Goal: Share content: Share content

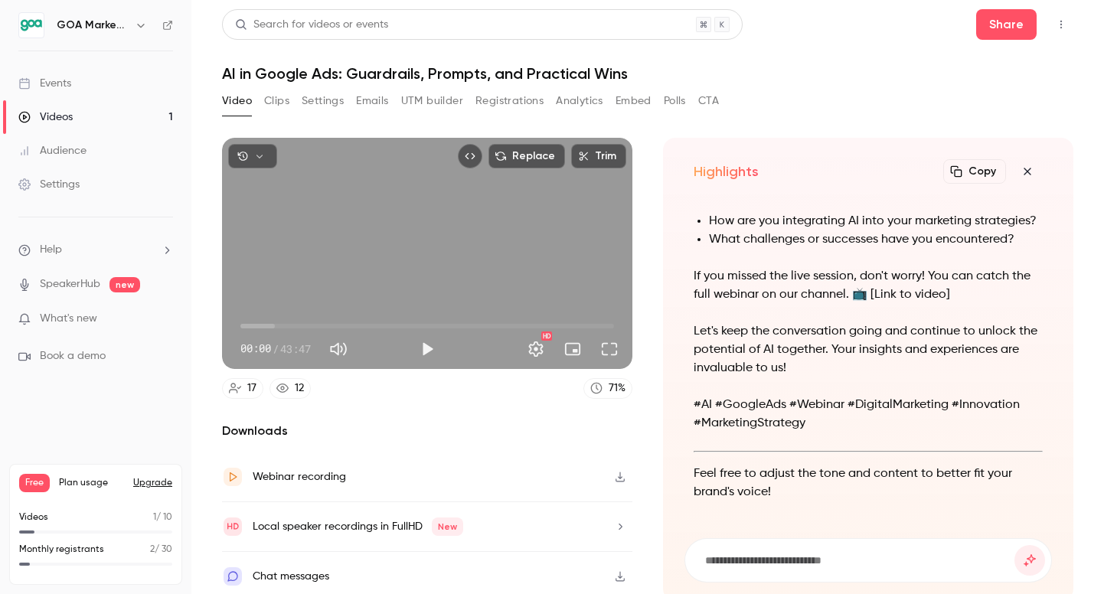
scroll to position [-331, 0]
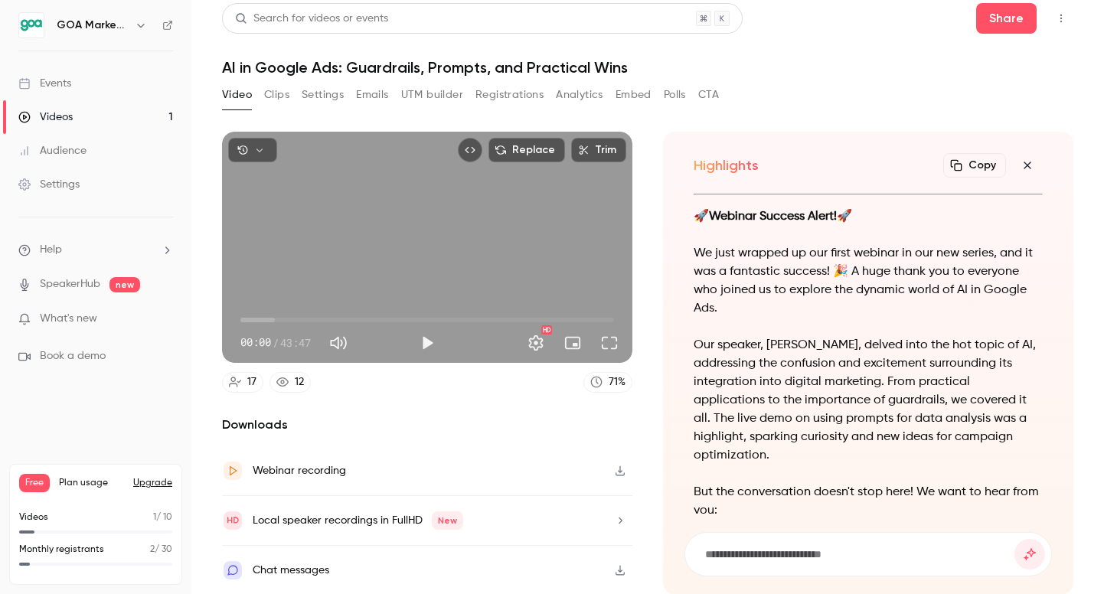
click at [47, 122] on div "Videos" at bounding box center [45, 116] width 54 height 15
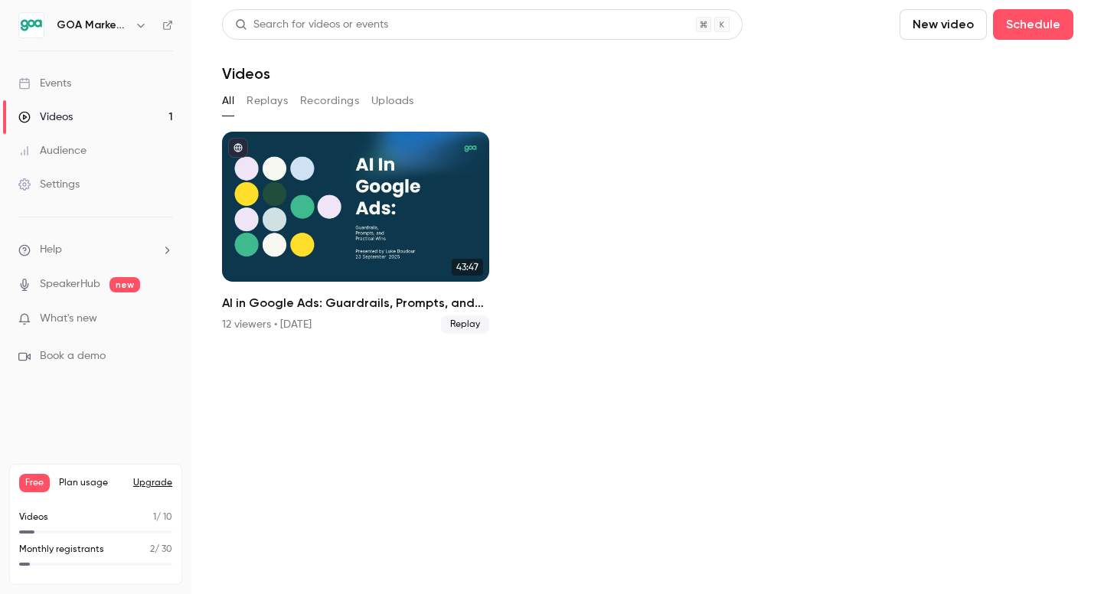
click at [401, 102] on button "Uploads" at bounding box center [392, 101] width 43 height 24
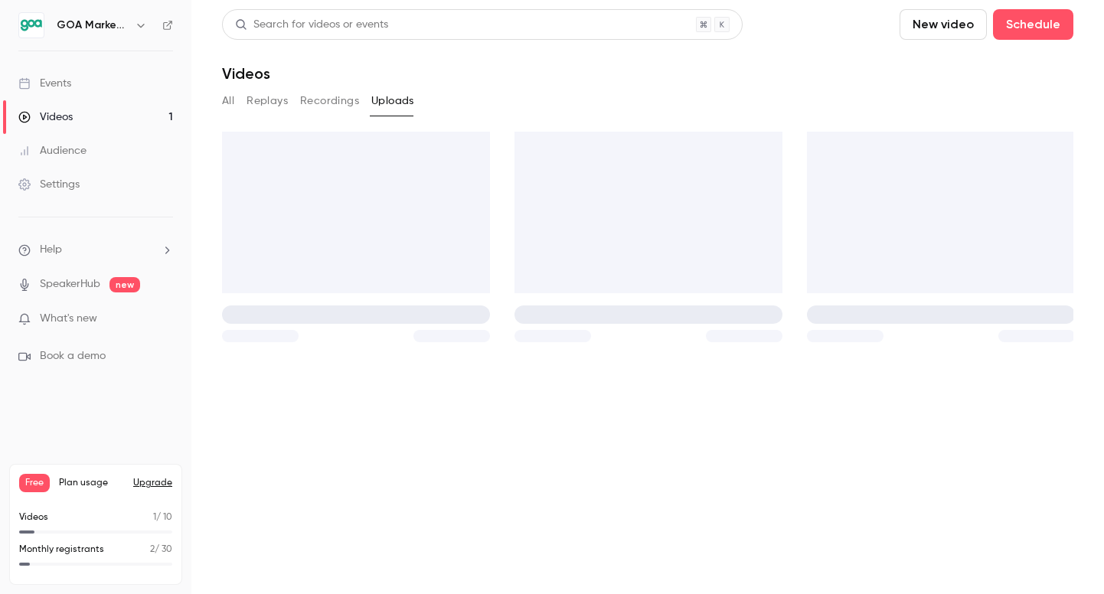
click at [323, 102] on button "Recordings" at bounding box center [329, 101] width 59 height 24
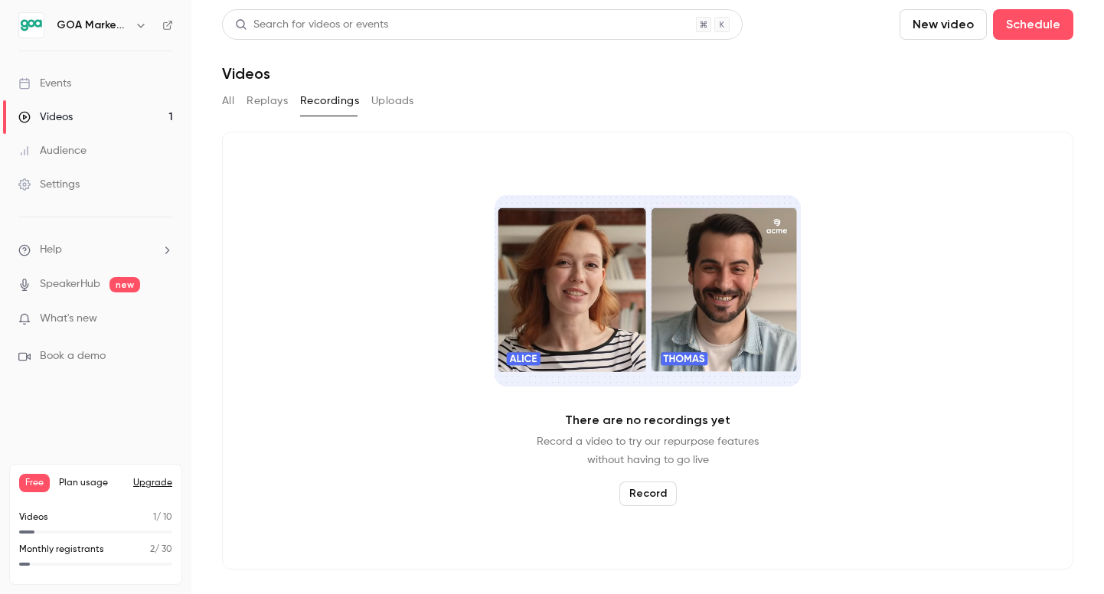
click at [275, 103] on button "Replays" at bounding box center [266, 101] width 41 height 24
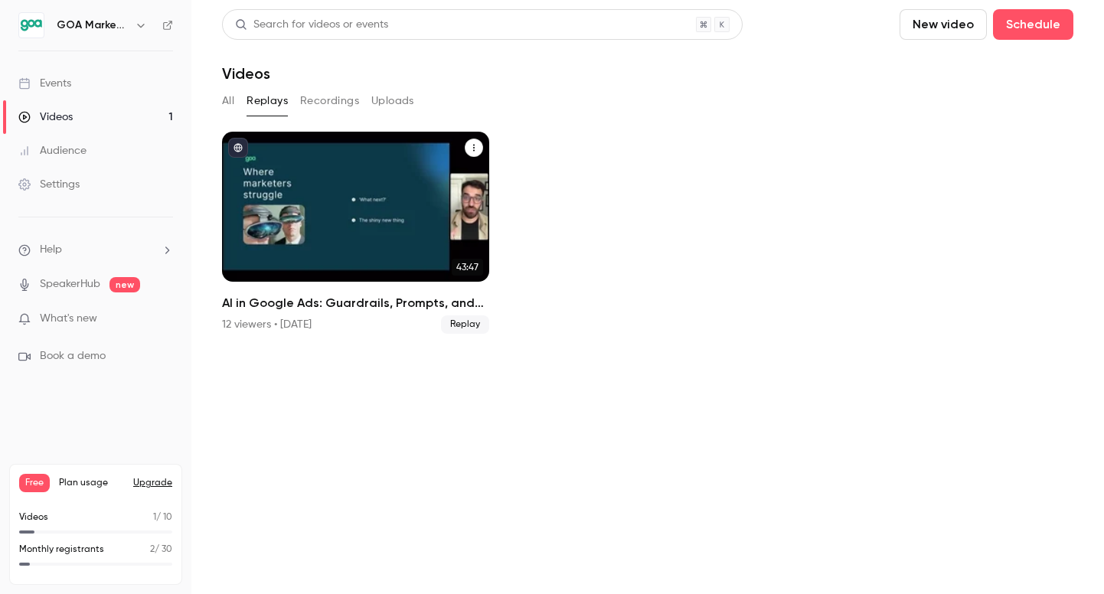
click at [327, 241] on div "AI in Google Ads: Guardrails, Prompts, and Practical Wins" at bounding box center [355, 207] width 267 height 150
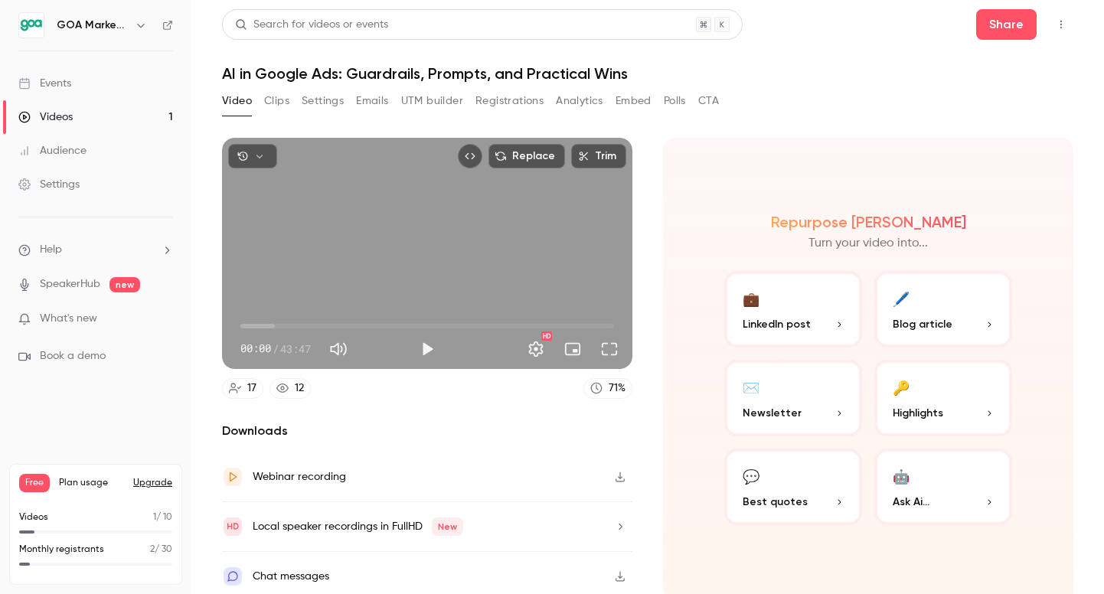
click at [621, 478] on icon "button" at bounding box center [620, 476] width 12 height 11
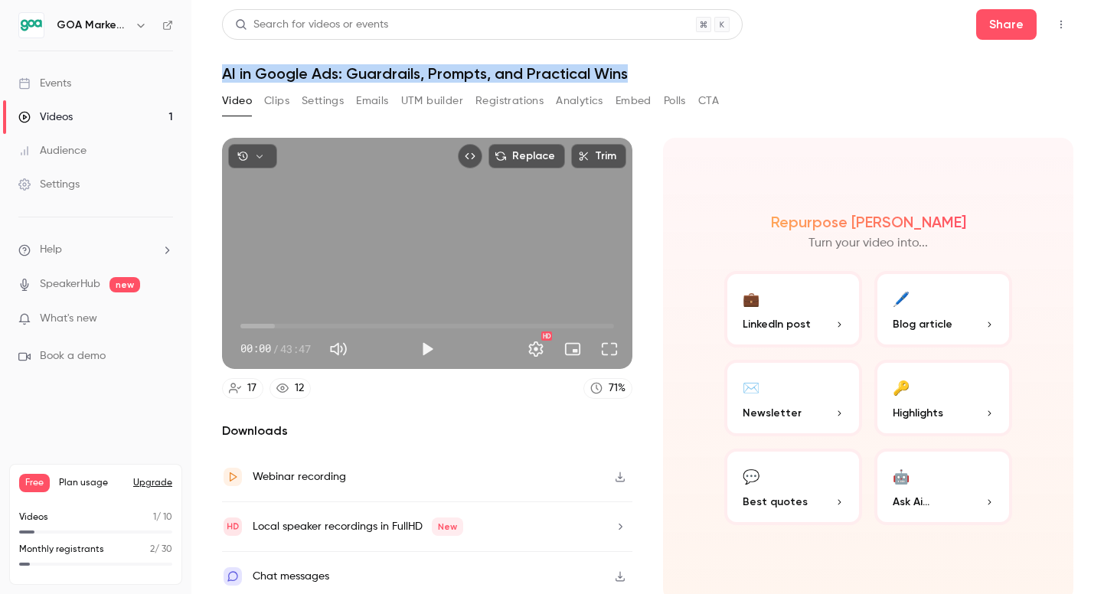
drag, startPoint x: 518, startPoint y: 77, endPoint x: 682, endPoint y: 80, distance: 163.8
click at [682, 80] on h1 "AI in Google Ads: Guardrails, Prompts, and Practical Wins" at bounding box center [647, 73] width 851 height 18
copy h1 "AI in Google Ads: Guardrails, Prompts, and Practical Wins"
click at [73, 86] on link "Events" at bounding box center [95, 84] width 191 height 34
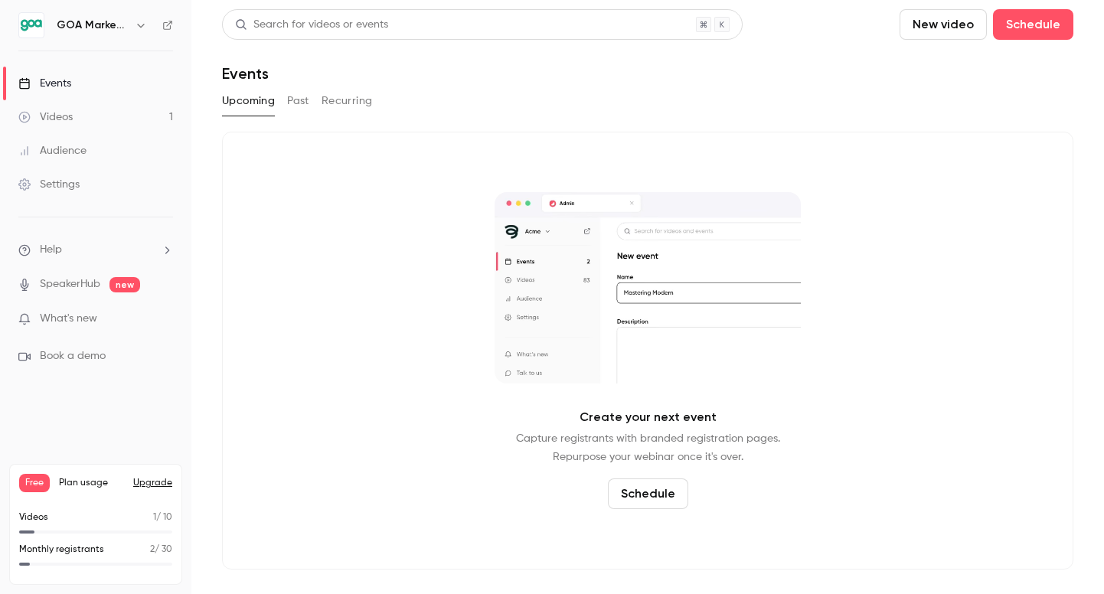
click at [90, 109] on link "Videos 1" at bounding box center [95, 117] width 191 height 34
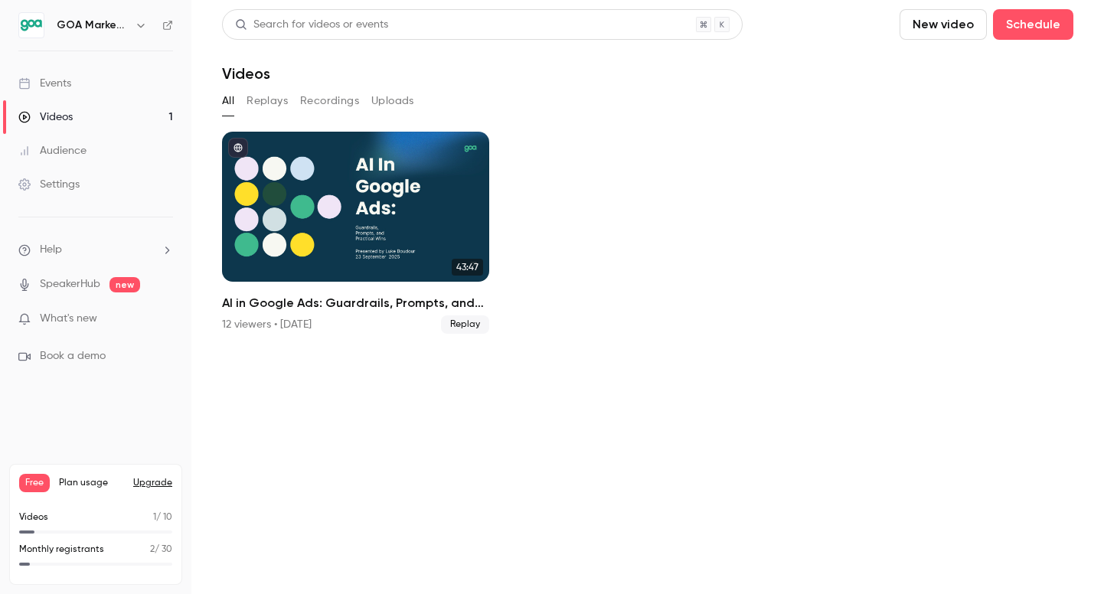
click at [378, 96] on button "Uploads" at bounding box center [392, 101] width 43 height 24
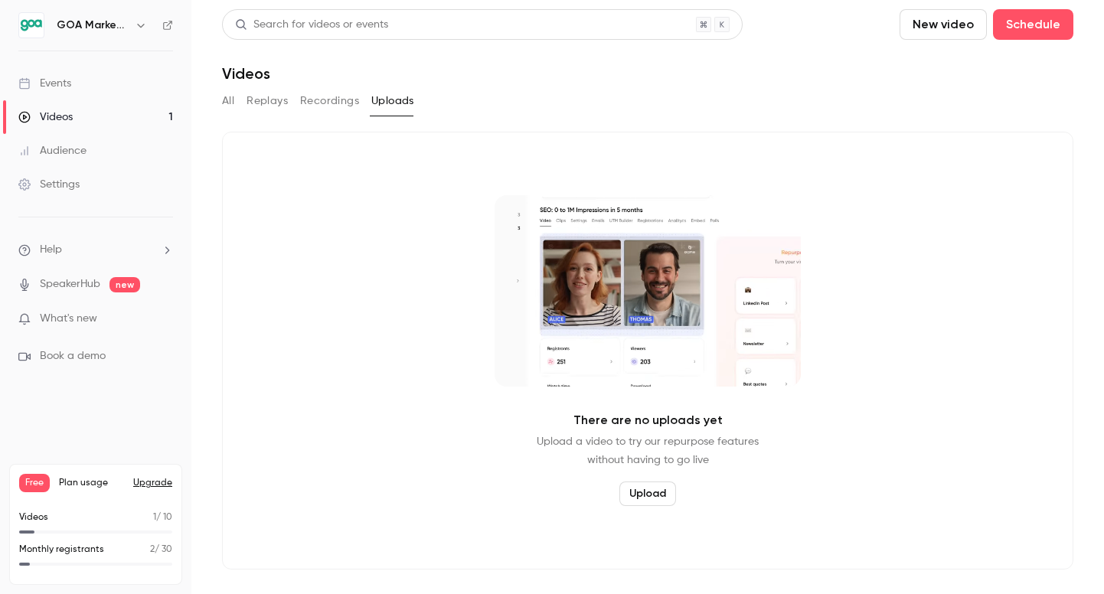
click at [266, 102] on button "Replays" at bounding box center [266, 101] width 41 height 24
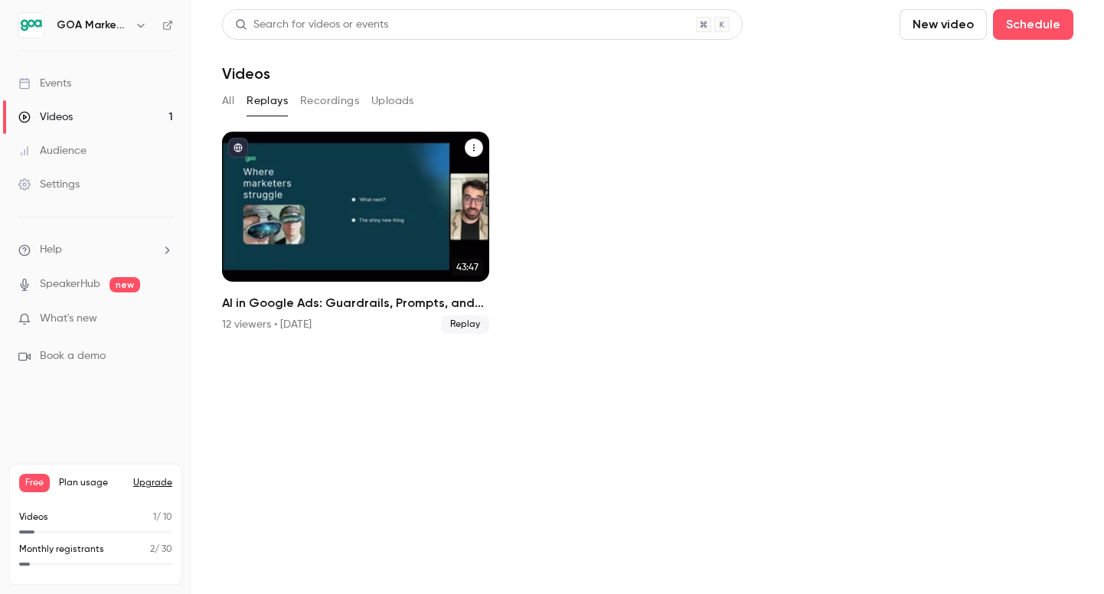
click at [361, 245] on div "AI in Google Ads: Guardrails, Prompts, and Practical Wins" at bounding box center [355, 207] width 267 height 150
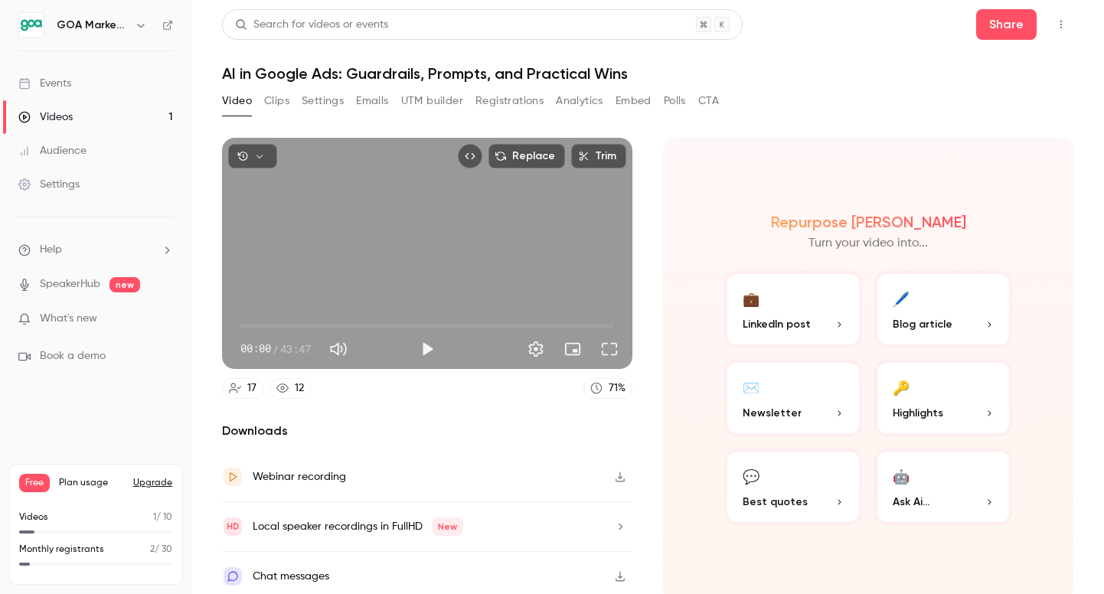
click at [563, 101] on button "Analytics" at bounding box center [579, 101] width 47 height 24
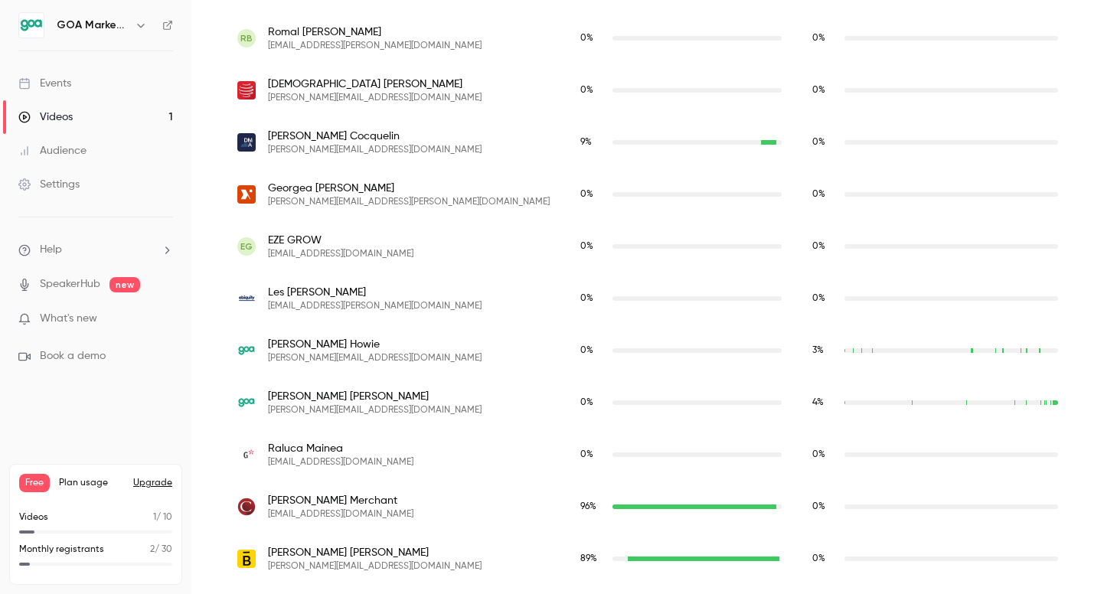
scroll to position [716, 0]
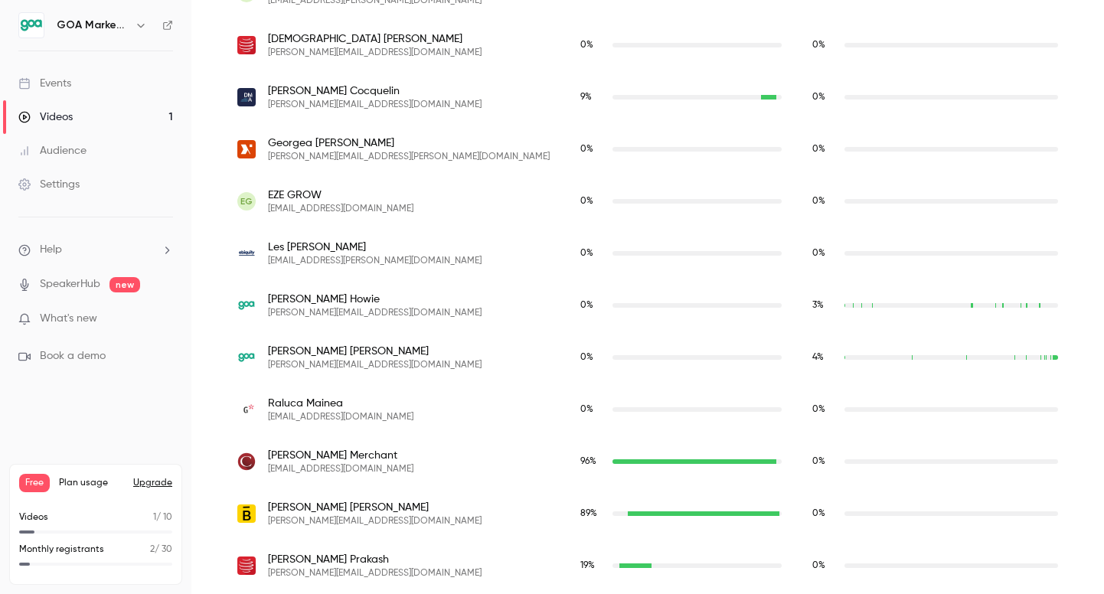
click at [53, 83] on div "Events" at bounding box center [44, 83] width 53 height 15
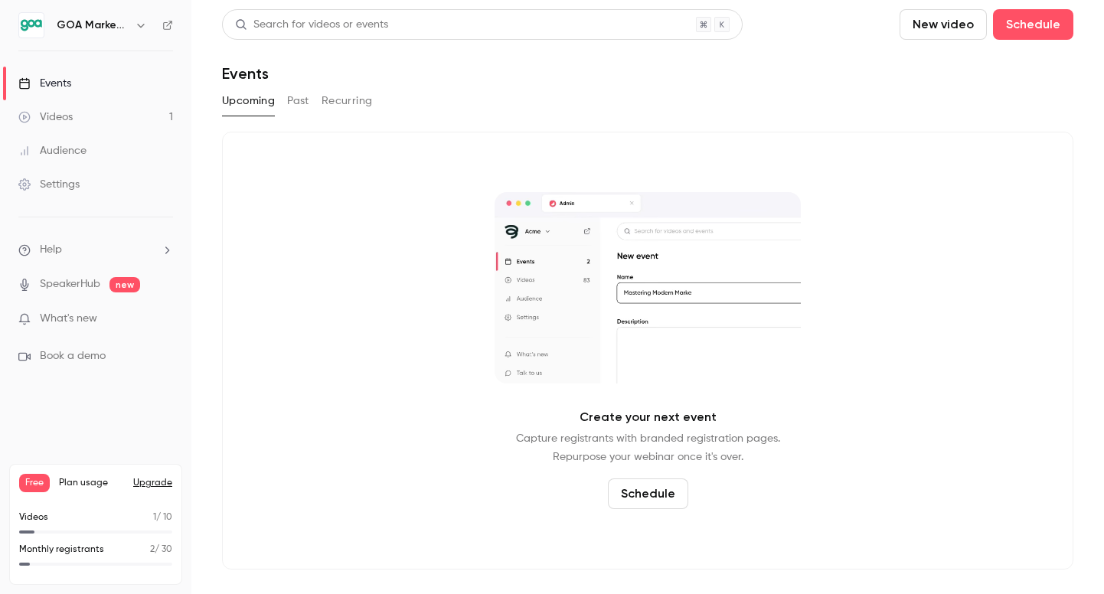
click at [303, 99] on button "Past" at bounding box center [298, 101] width 22 height 24
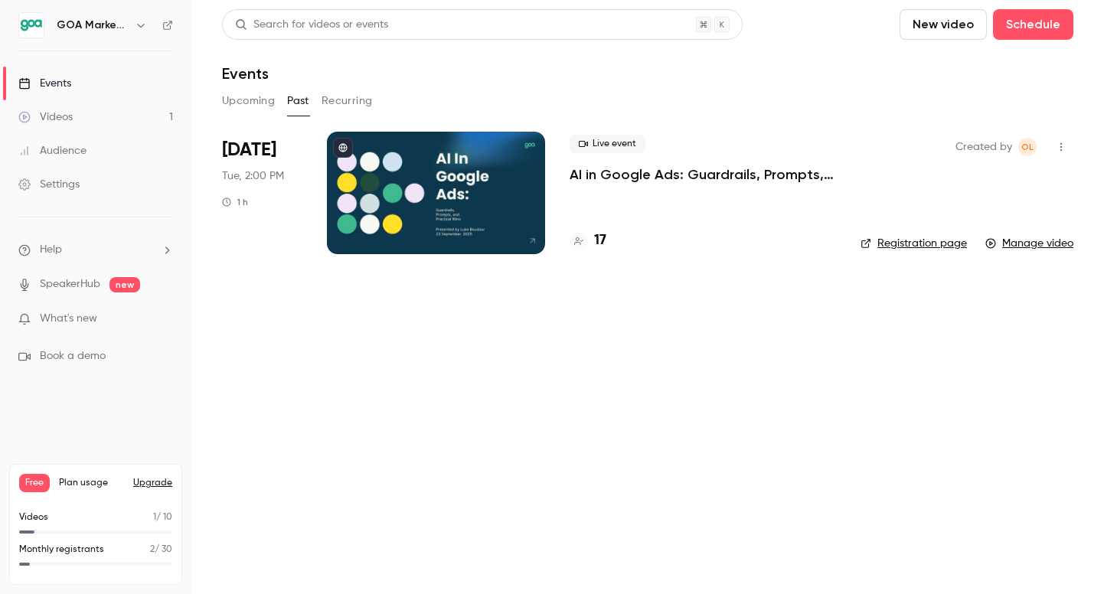
click at [629, 170] on p "AI in Google Ads: Guardrails, Prompts, and Practical Wins" at bounding box center [702, 174] width 266 height 18
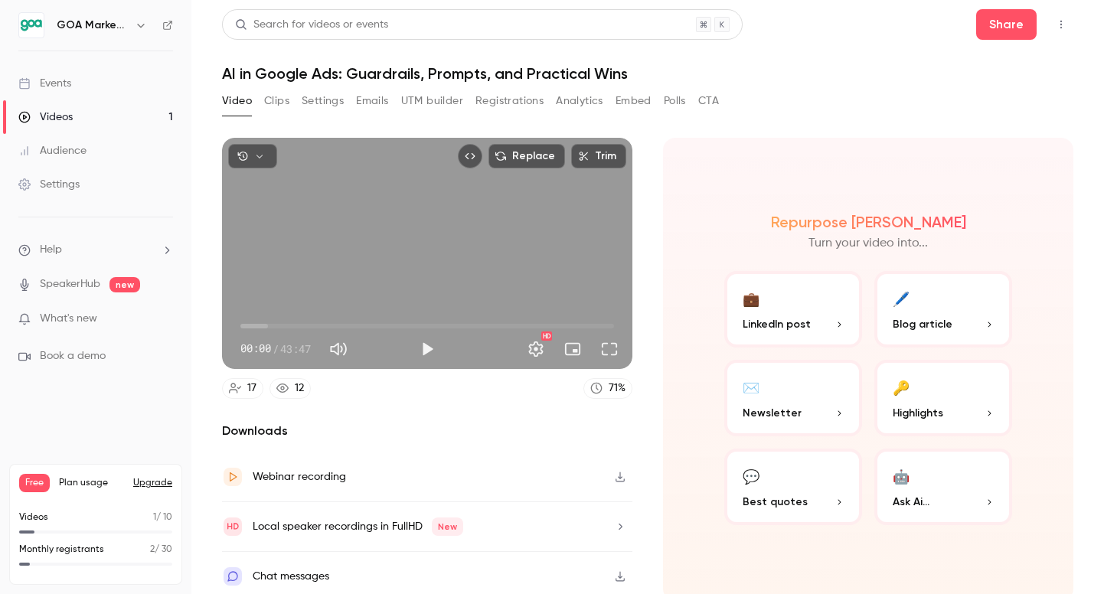
click at [75, 91] on link "Events" at bounding box center [95, 84] width 191 height 34
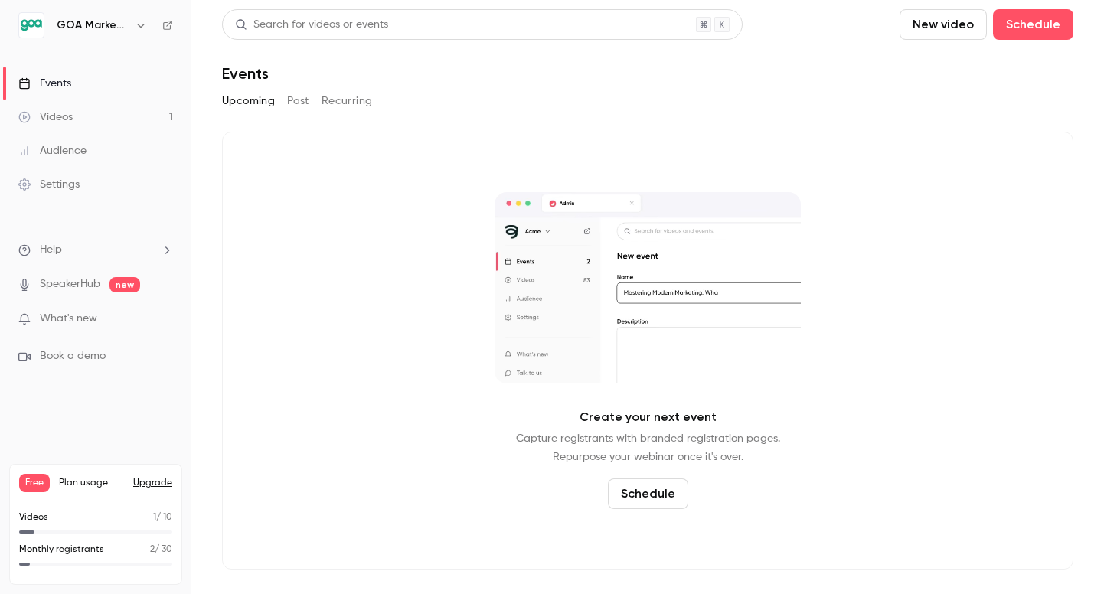
click at [83, 116] on link "Videos 1" at bounding box center [95, 117] width 191 height 34
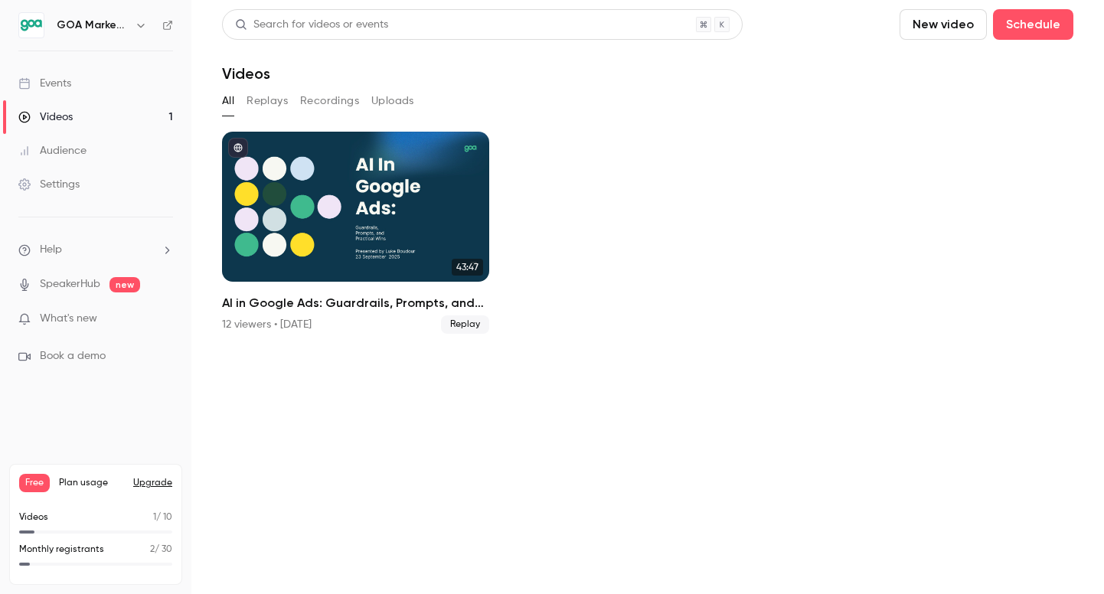
drag, startPoint x: 261, startPoint y: 99, endPoint x: 277, endPoint y: 105, distance: 16.9
click at [262, 100] on button "Replays" at bounding box center [266, 101] width 41 height 24
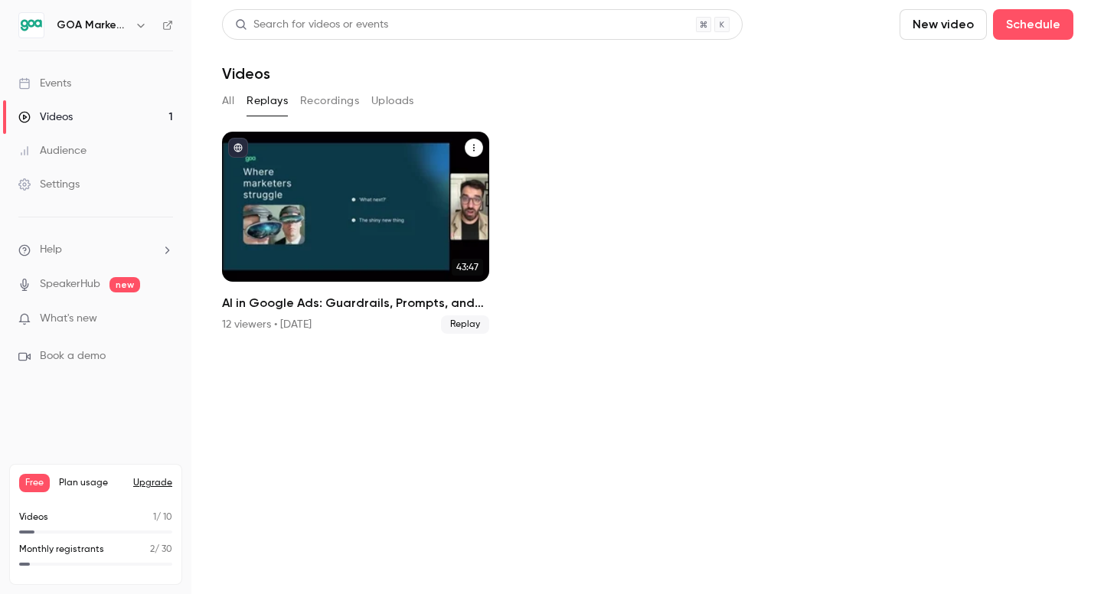
click at [406, 210] on div "AI in Google Ads: Guardrails, Prompts, and Practical Wins" at bounding box center [355, 207] width 267 height 150
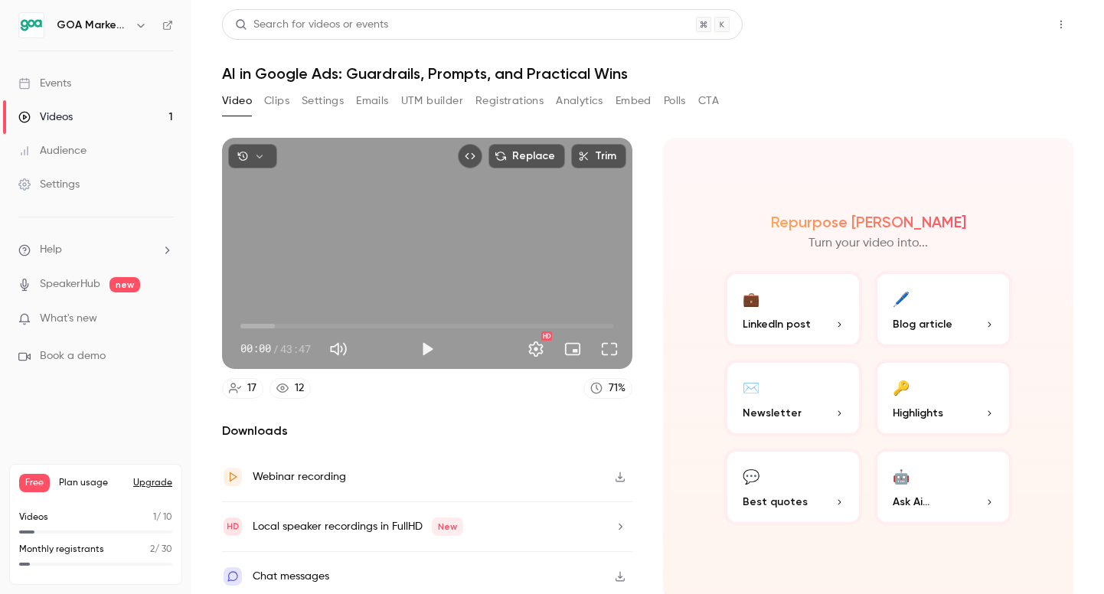
click at [1016, 20] on button "Share" at bounding box center [1006, 24] width 60 height 31
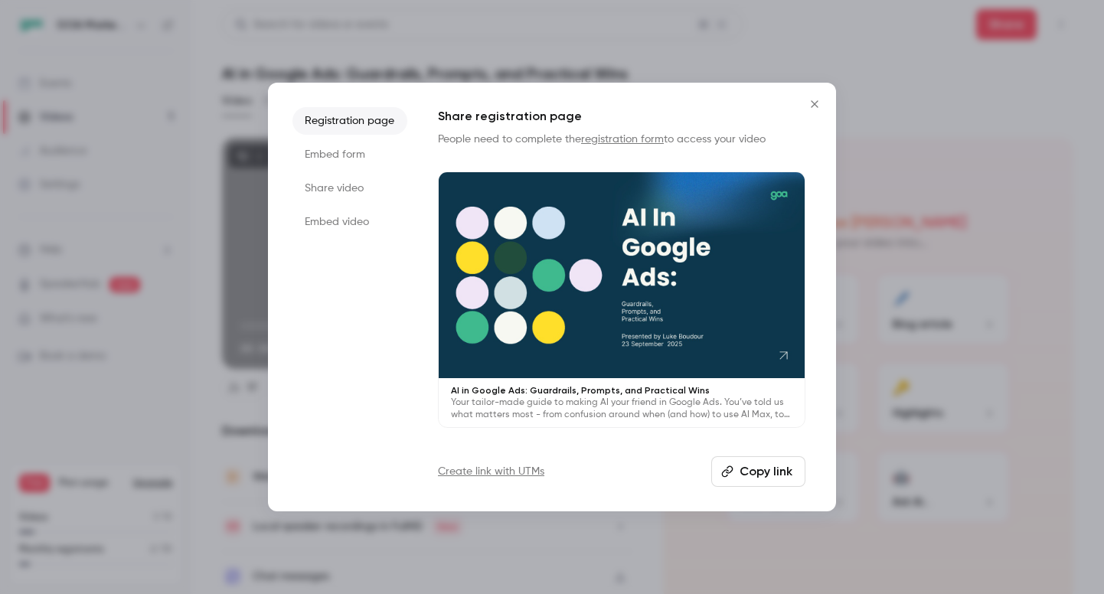
click at [318, 189] on li "Share video" at bounding box center [349, 188] width 115 height 28
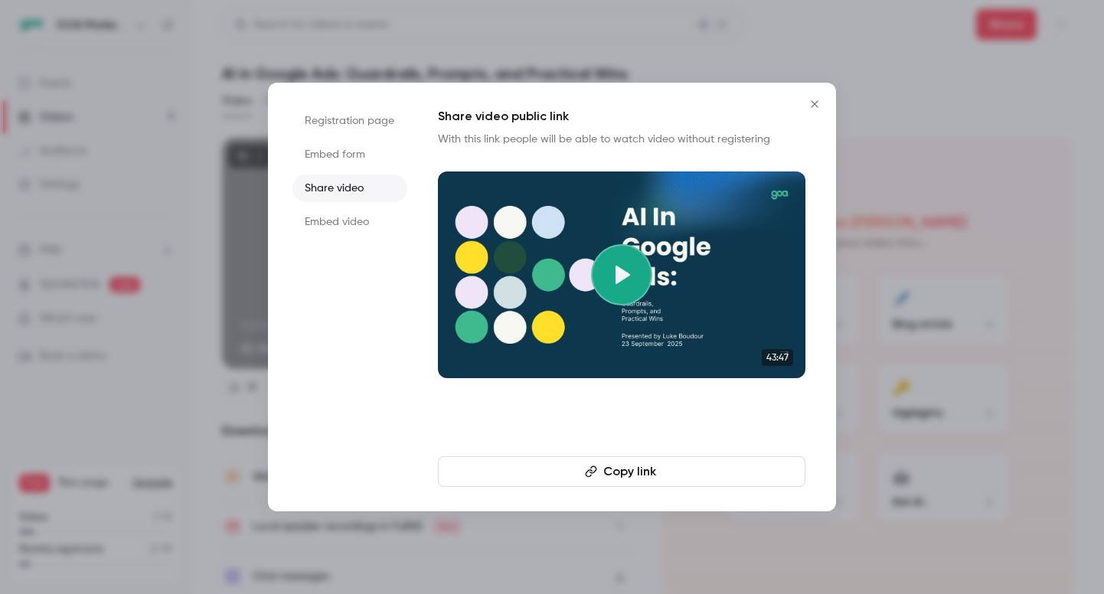
click at [810, 103] on icon "Close" at bounding box center [814, 104] width 18 height 12
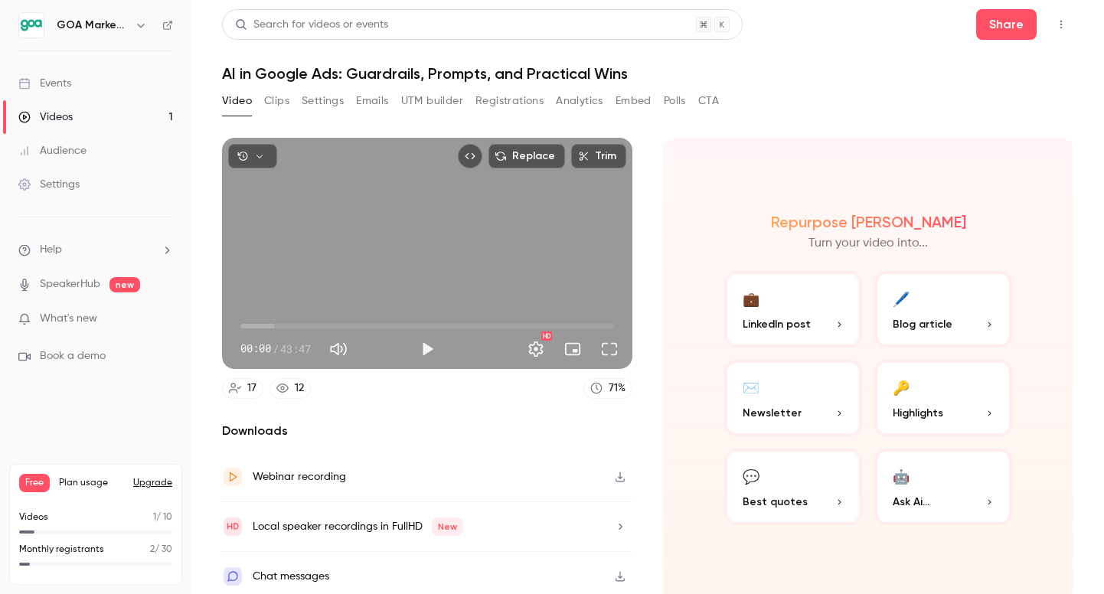
click at [1066, 23] on icon "Top Bar Actions" at bounding box center [1061, 24] width 12 height 11
click at [997, 19] on div at bounding box center [552, 297] width 1104 height 594
click at [996, 22] on button "Share" at bounding box center [1006, 24] width 60 height 31
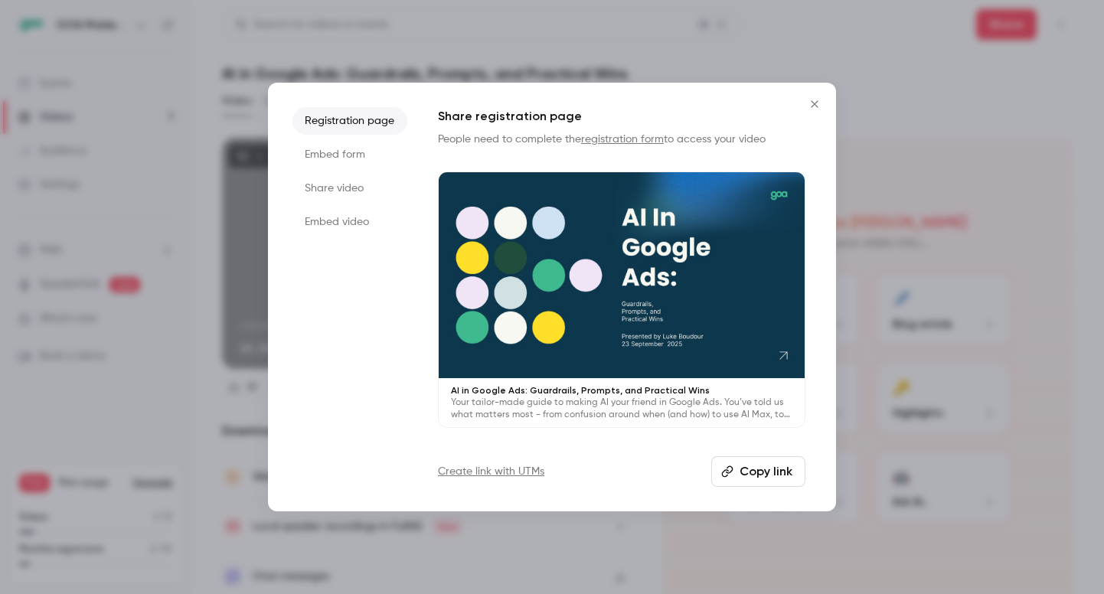
click at [305, 154] on li "Embed form" at bounding box center [349, 155] width 115 height 28
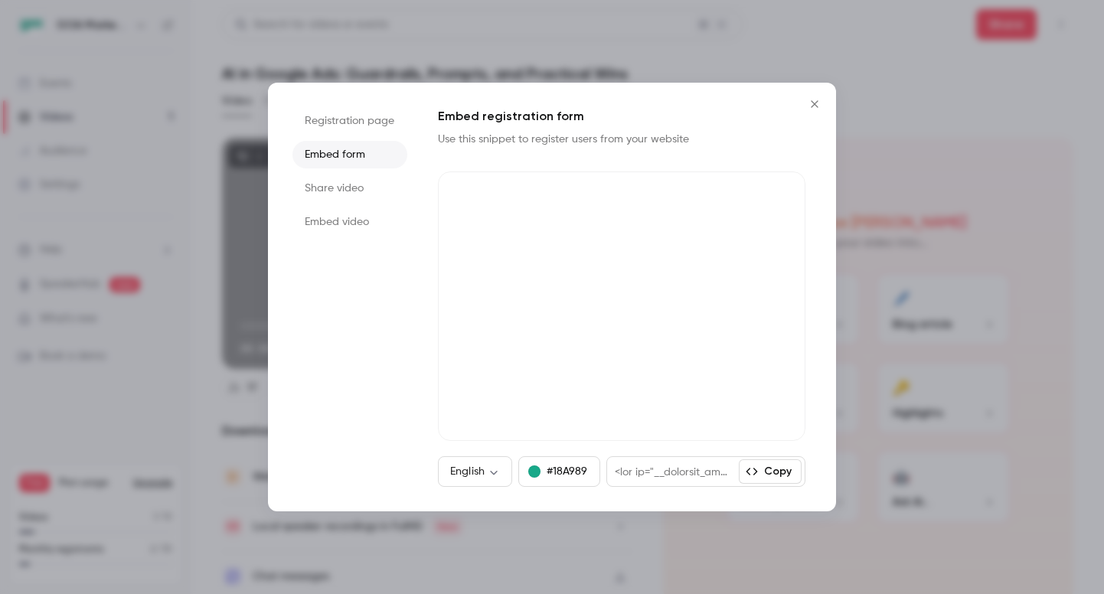
click at [337, 197] on li "Share video" at bounding box center [349, 188] width 115 height 28
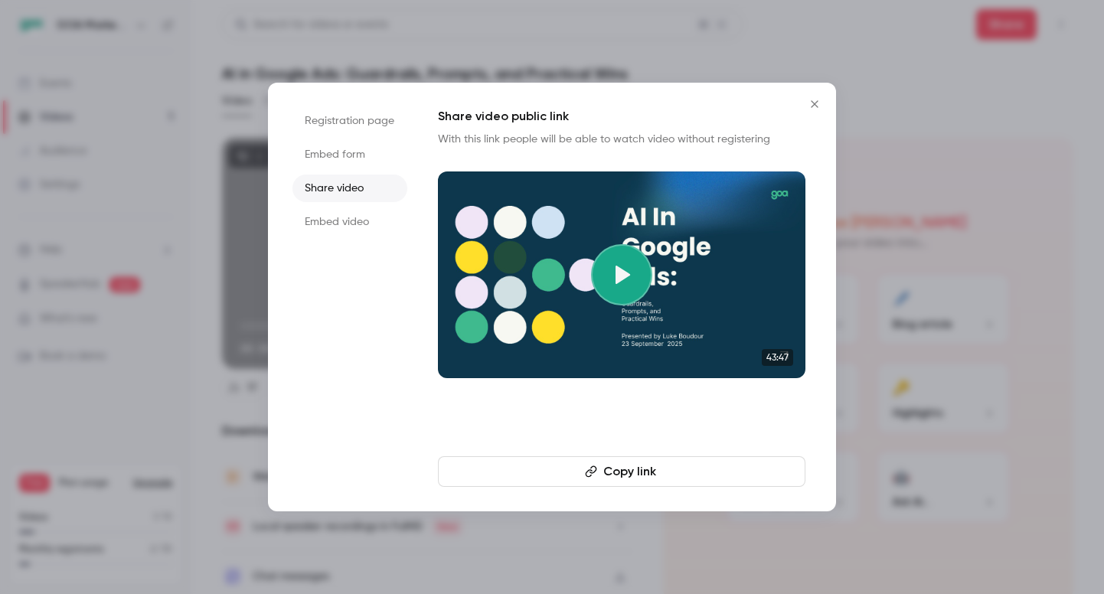
click at [325, 213] on li "Embed video" at bounding box center [349, 222] width 115 height 28
click at [328, 192] on li "Share video" at bounding box center [349, 188] width 115 height 28
click at [623, 478] on button "Copy link" at bounding box center [621, 471] width 367 height 31
click at [812, 104] on icon "Close" at bounding box center [814, 104] width 18 height 12
